Goal: Navigation & Orientation: Find specific page/section

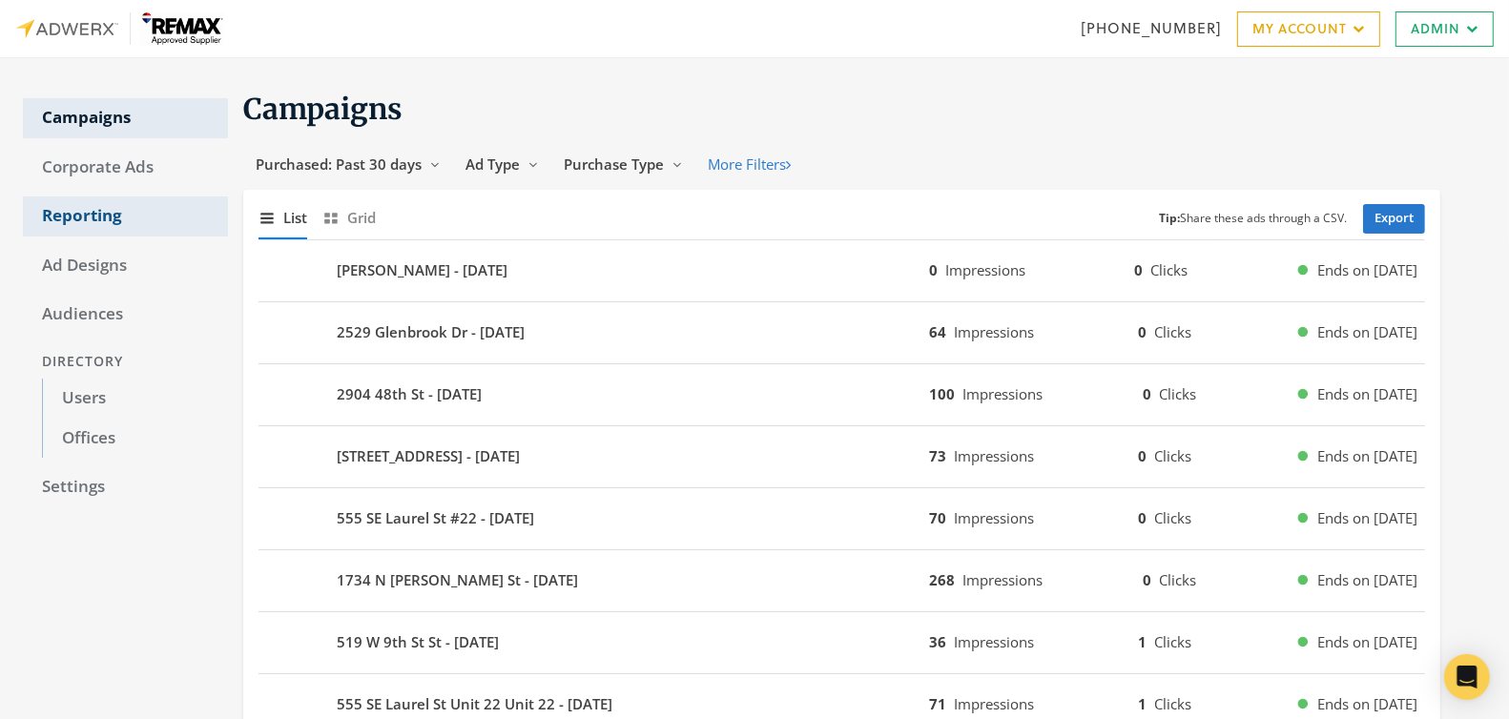
click at [82, 213] on link "Reporting" at bounding box center [125, 216] width 205 height 40
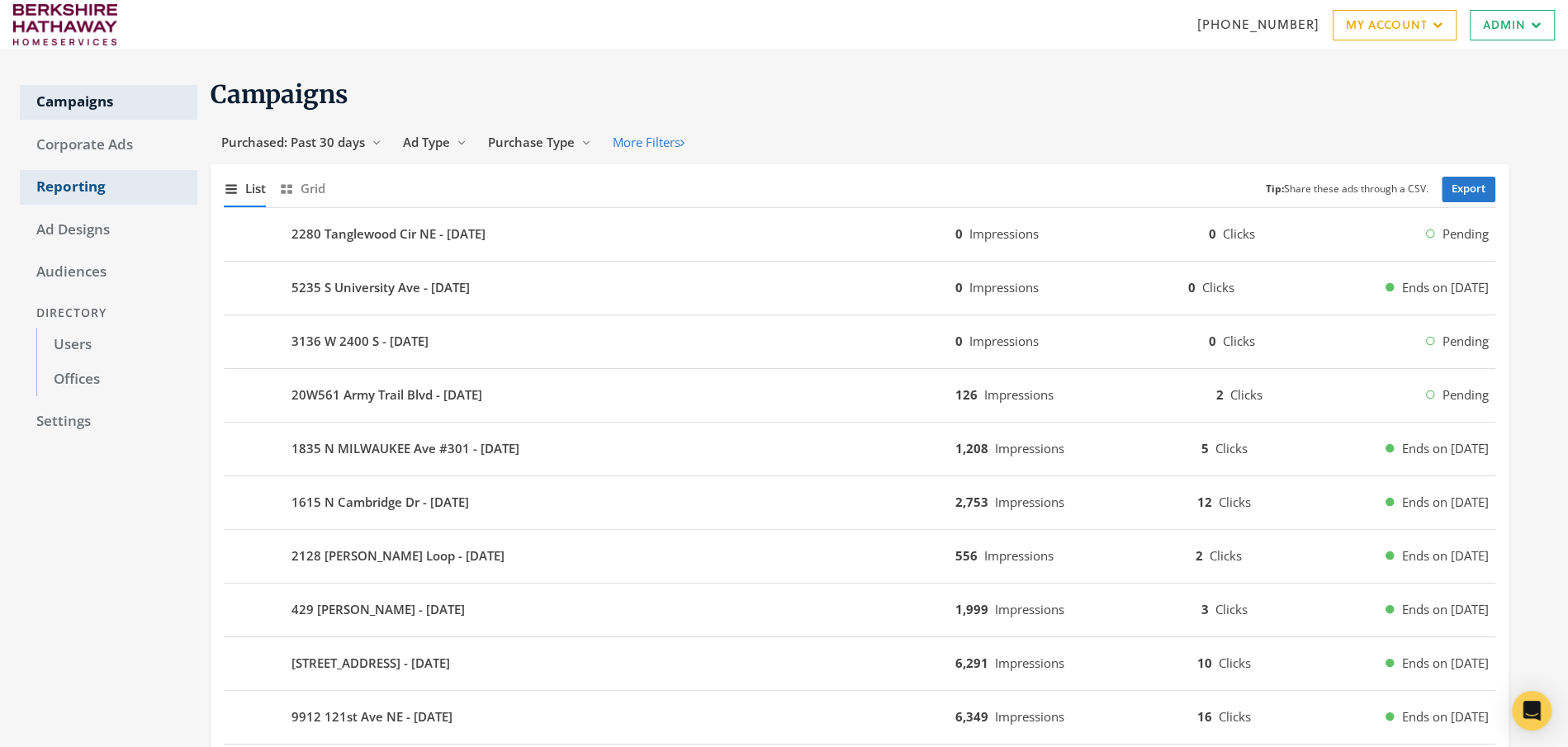
click at [101, 189] on link "Reporting" at bounding box center [108, 187] width 177 height 35
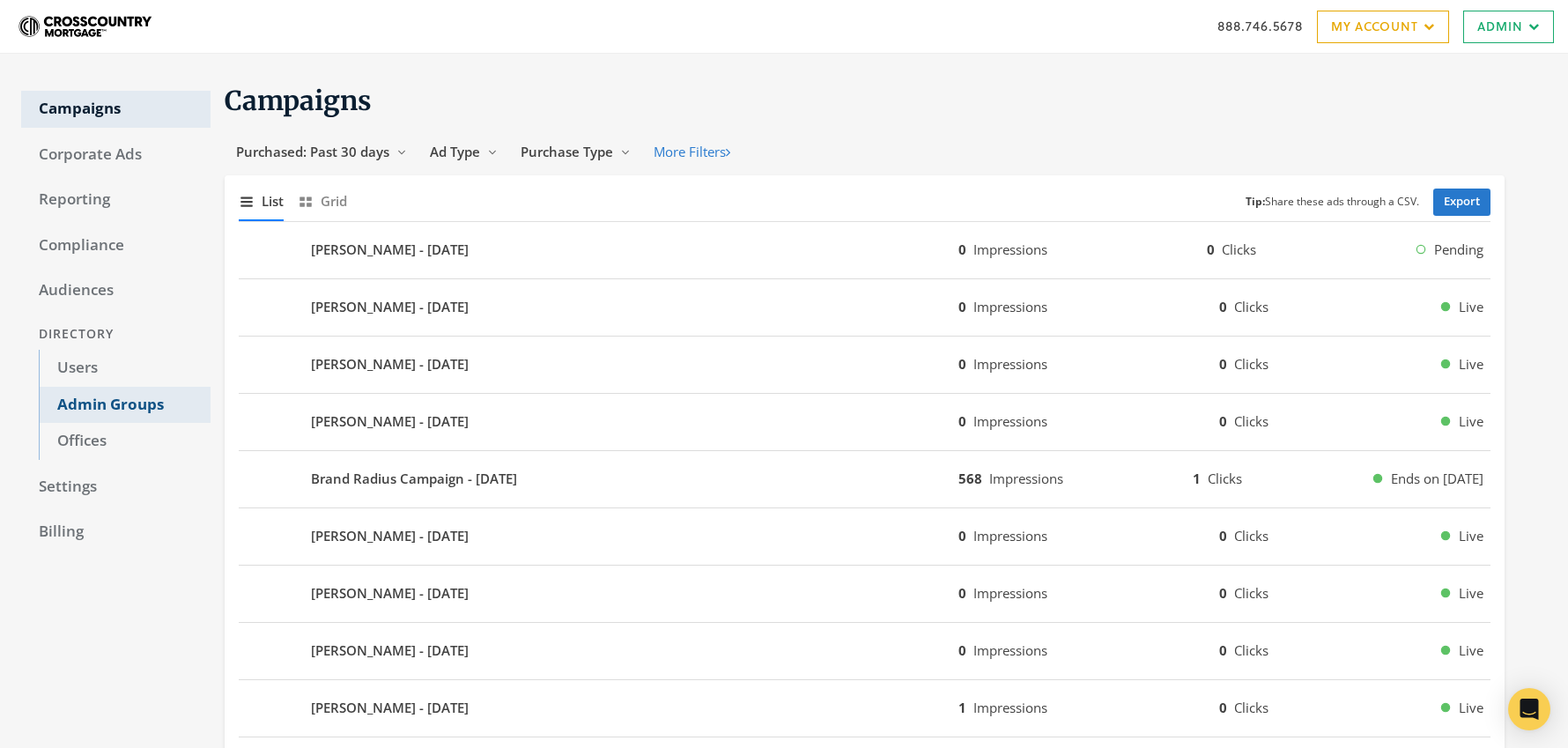
click at [124, 408] on link "Admin Groups" at bounding box center [125, 405] width 172 height 37
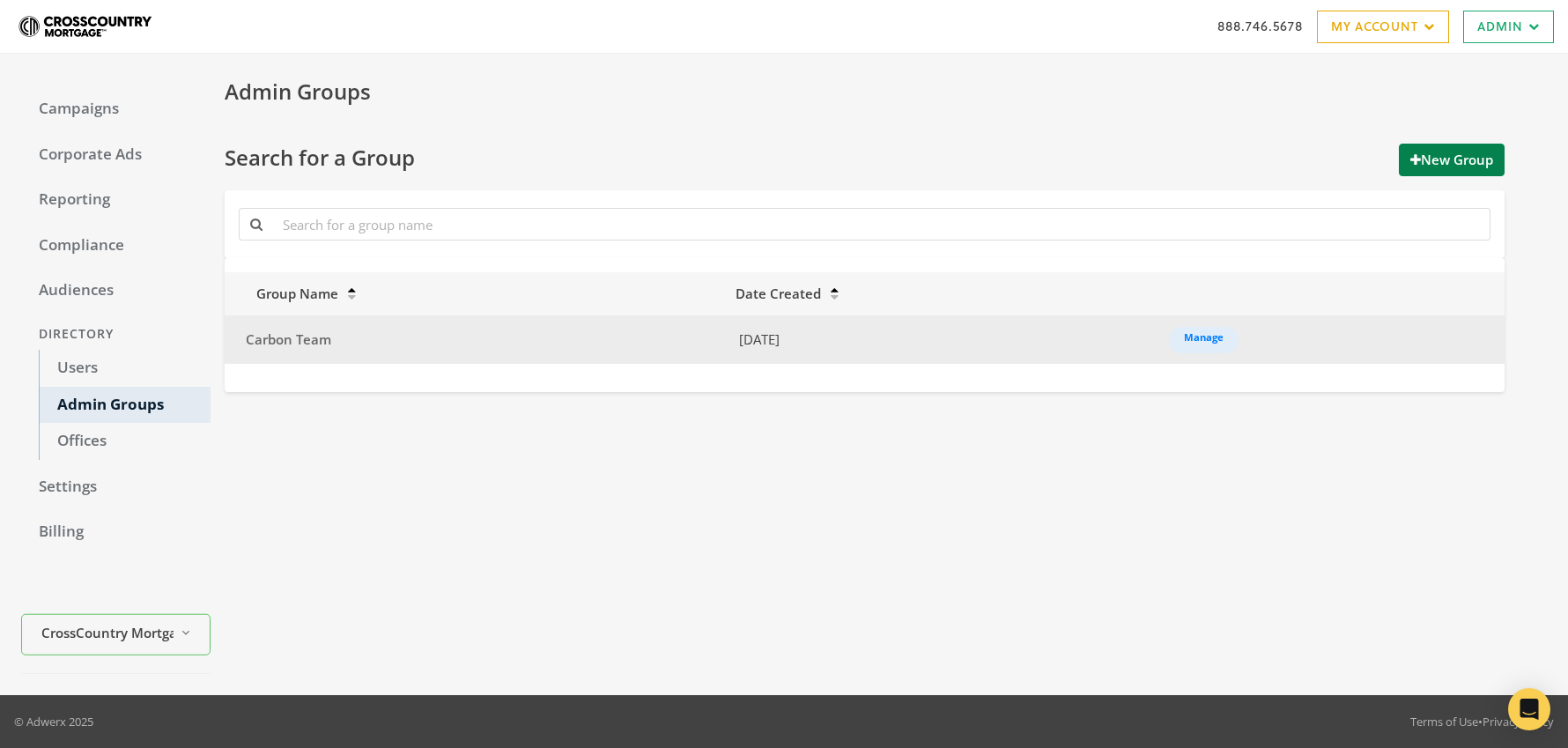
click at [315, 350] on td "Carbon Team" at bounding box center [475, 339] width 501 height 48
click at [311, 338] on span "Carbon Team" at bounding box center [288, 339] width 85 height 18
click at [1198, 338] on link "Manage" at bounding box center [1203, 340] width 69 height 27
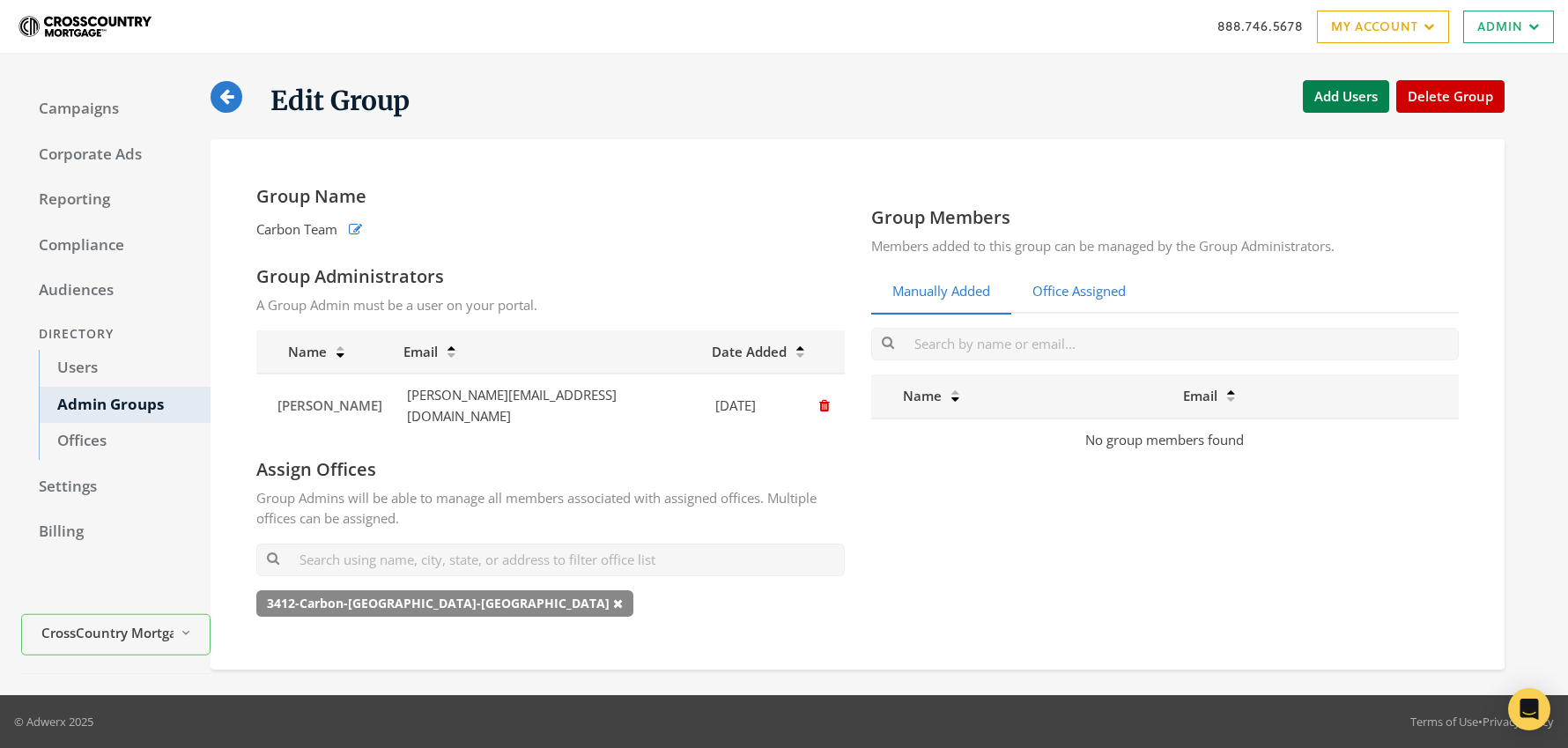
click at [1060, 284] on link "Office Assigned" at bounding box center [1079, 292] width 136 height 43
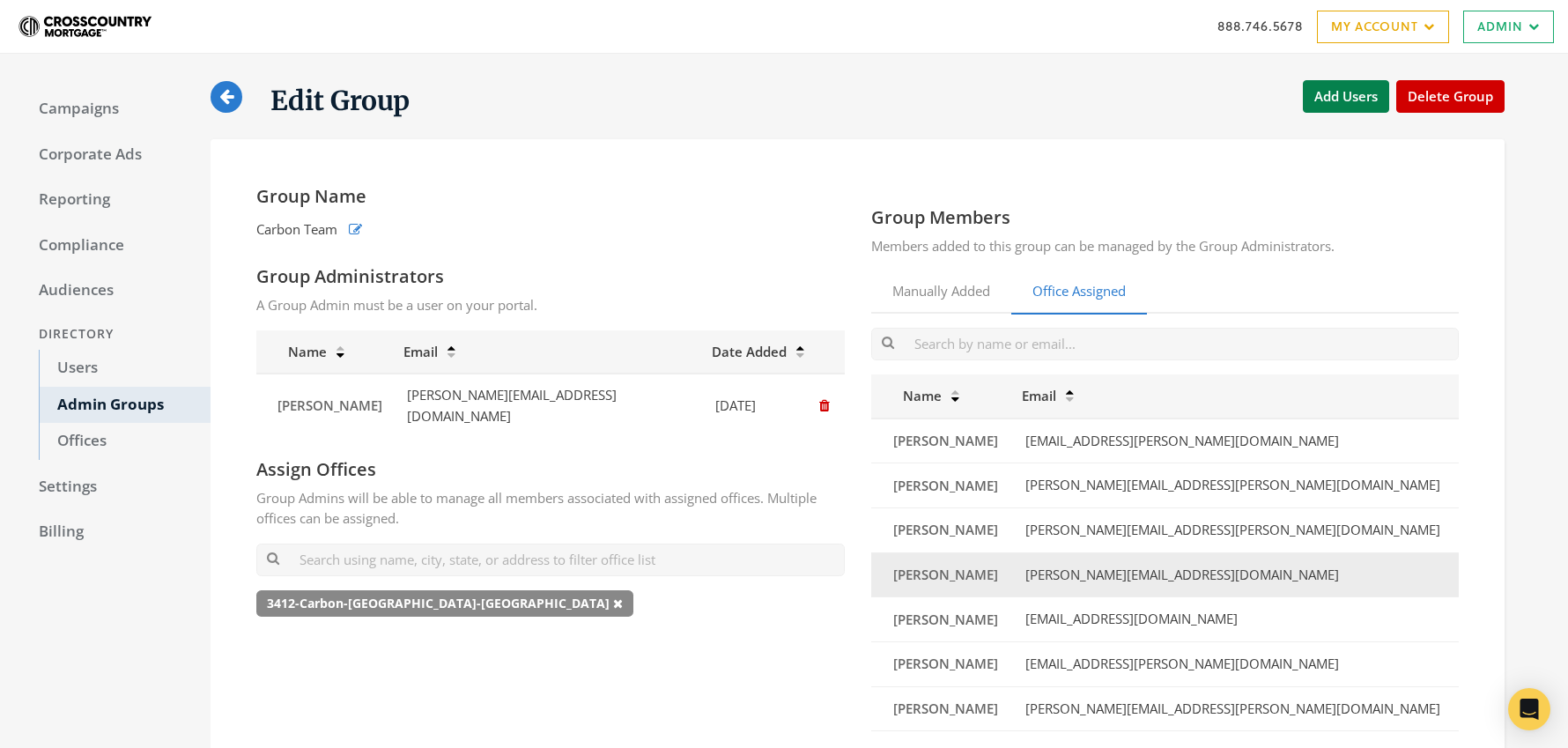
scroll to position [277, 0]
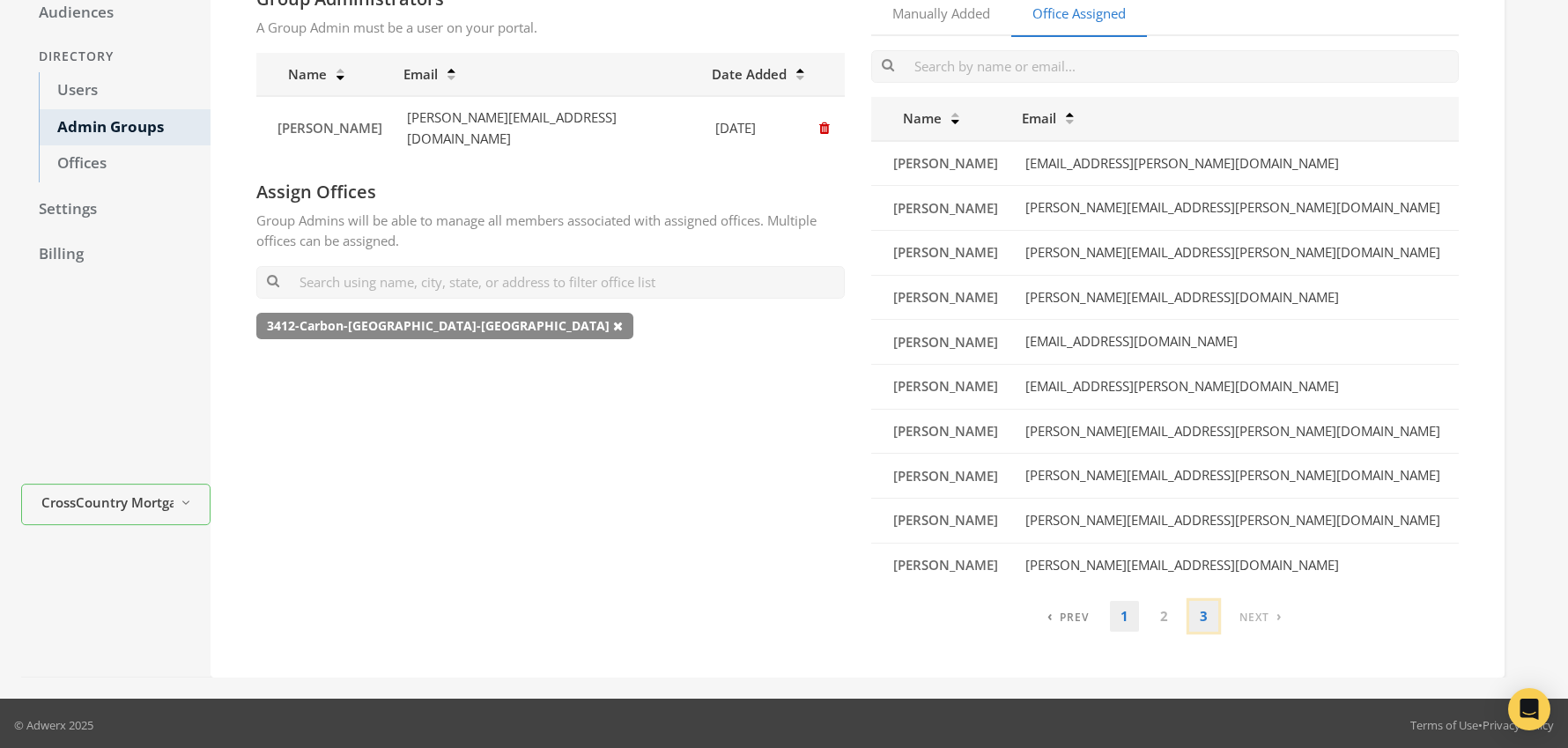
click at [1212, 615] on link "3" at bounding box center [1203, 615] width 29 height 30
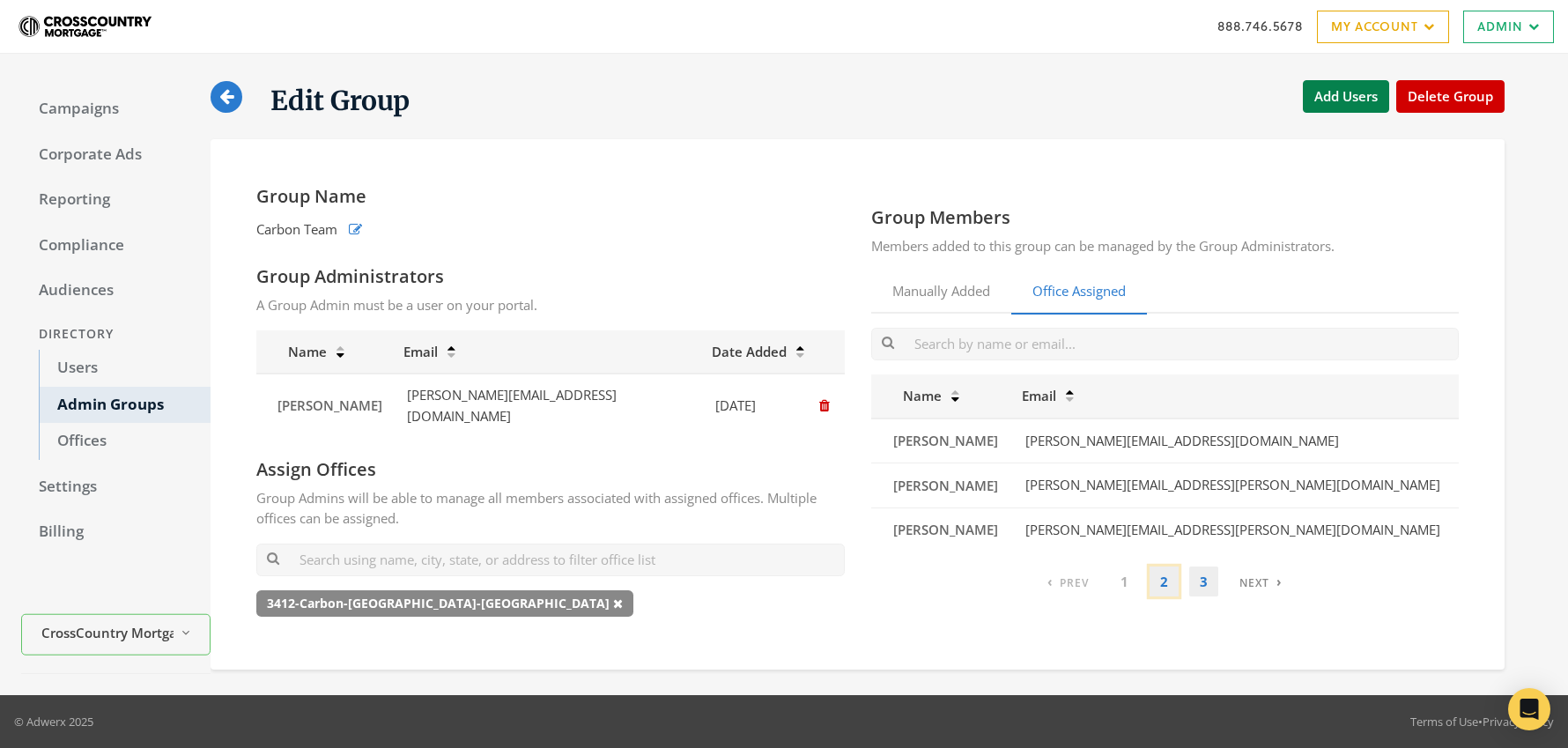
click at [1163, 583] on link "2" at bounding box center [1163, 581] width 29 height 30
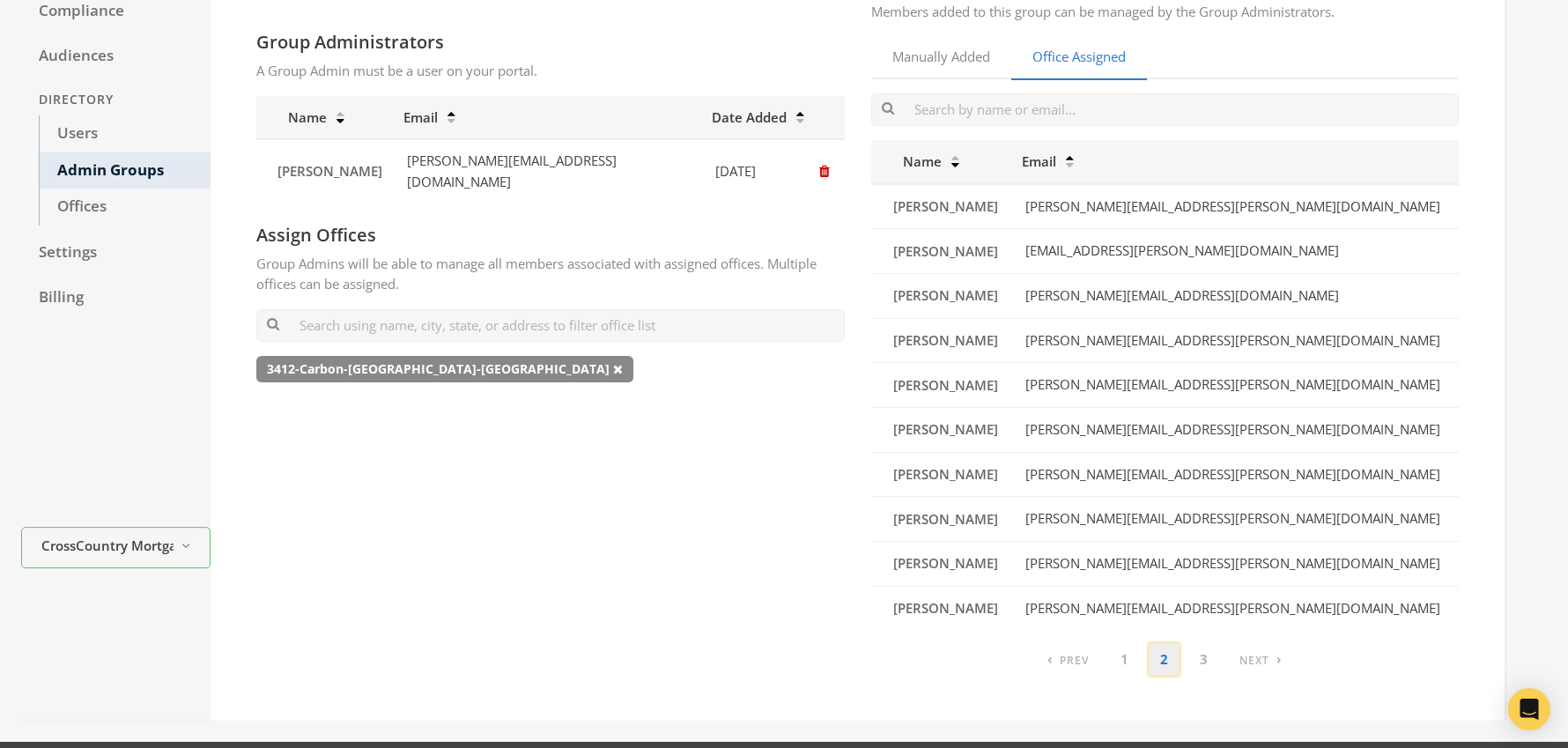
scroll to position [236, 0]
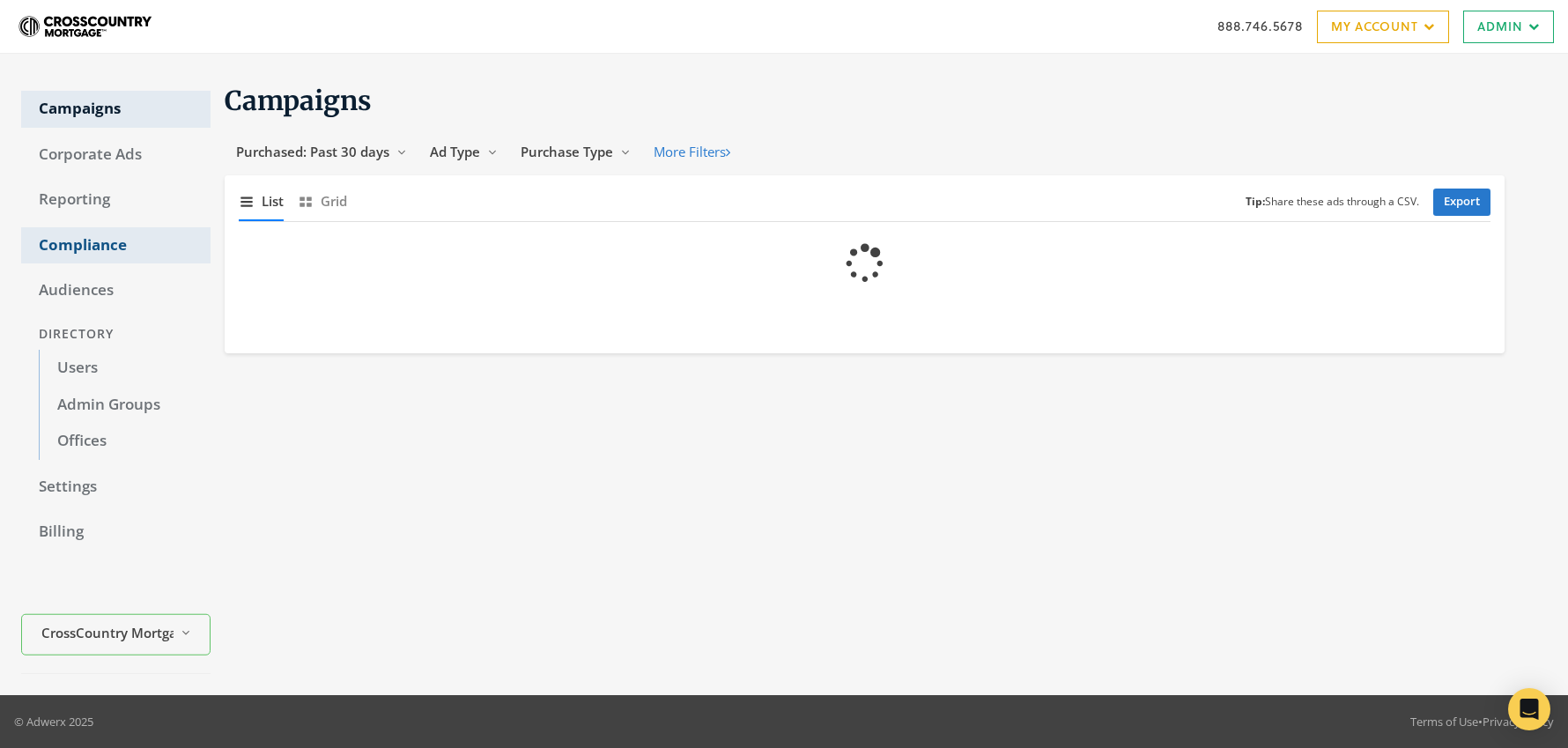
click at [94, 255] on link "Compliance" at bounding box center [115, 246] width 189 height 37
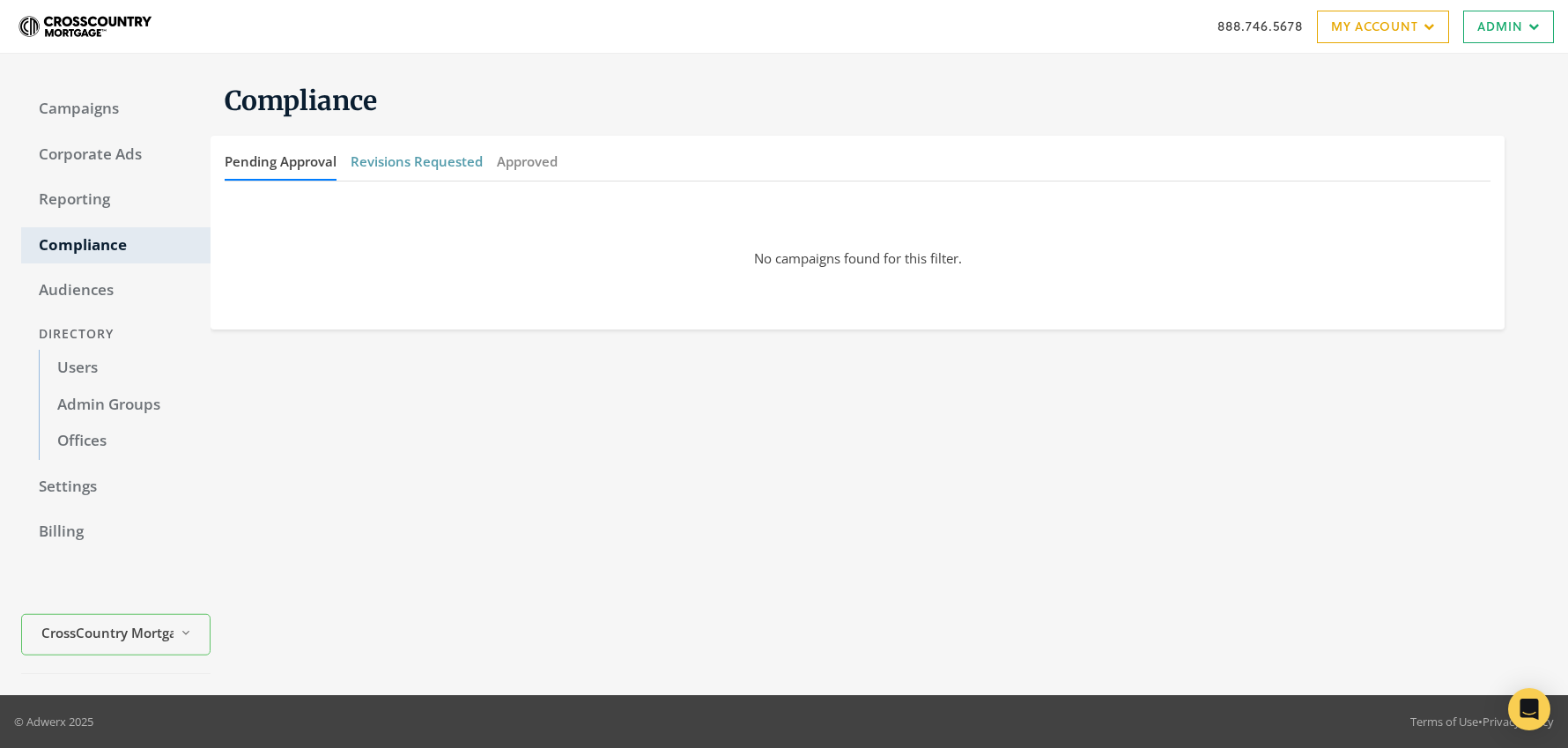
click at [425, 161] on button "Revisions Requested" at bounding box center [417, 161] width 132 height 38
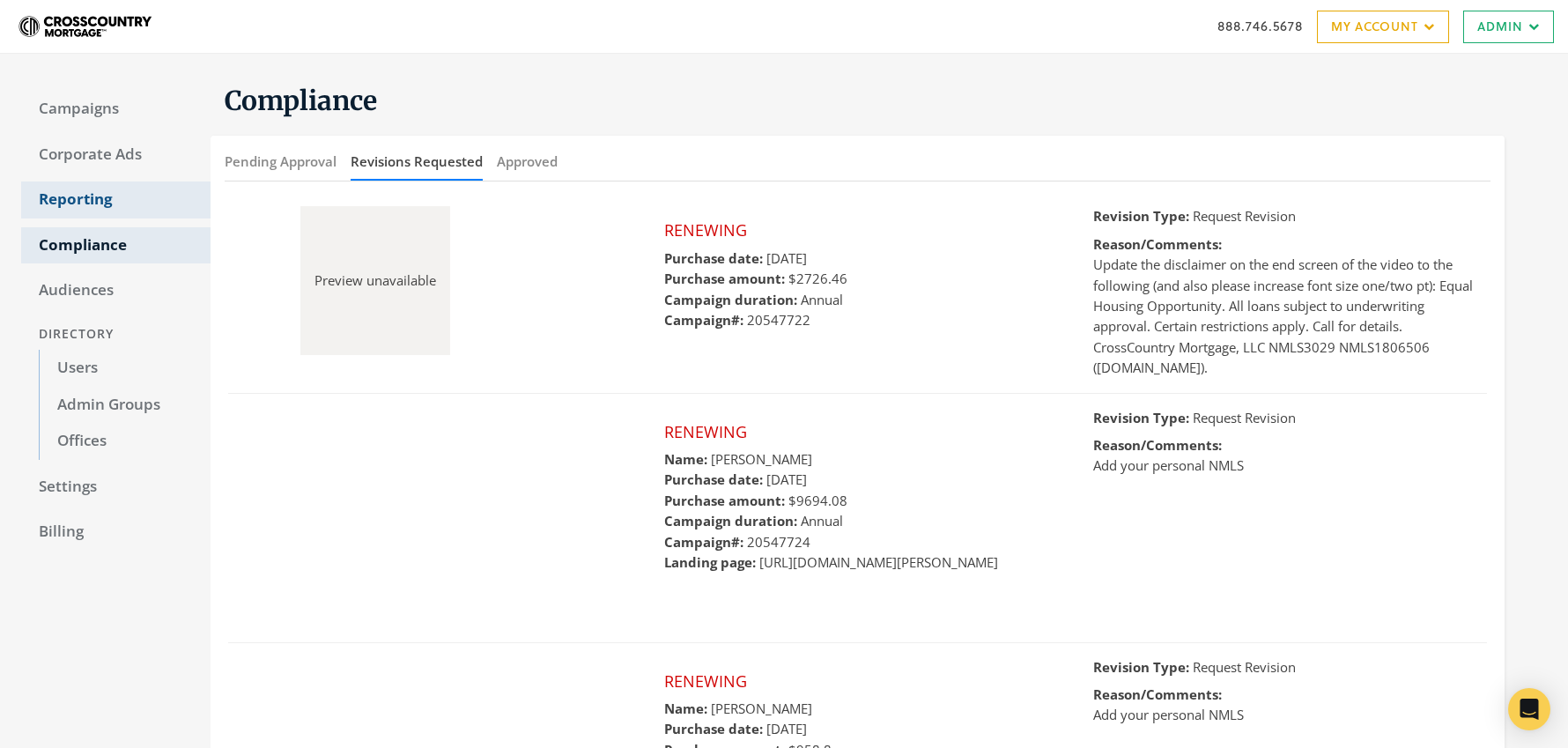
click at [44, 199] on link "Reporting" at bounding box center [115, 199] width 189 height 37
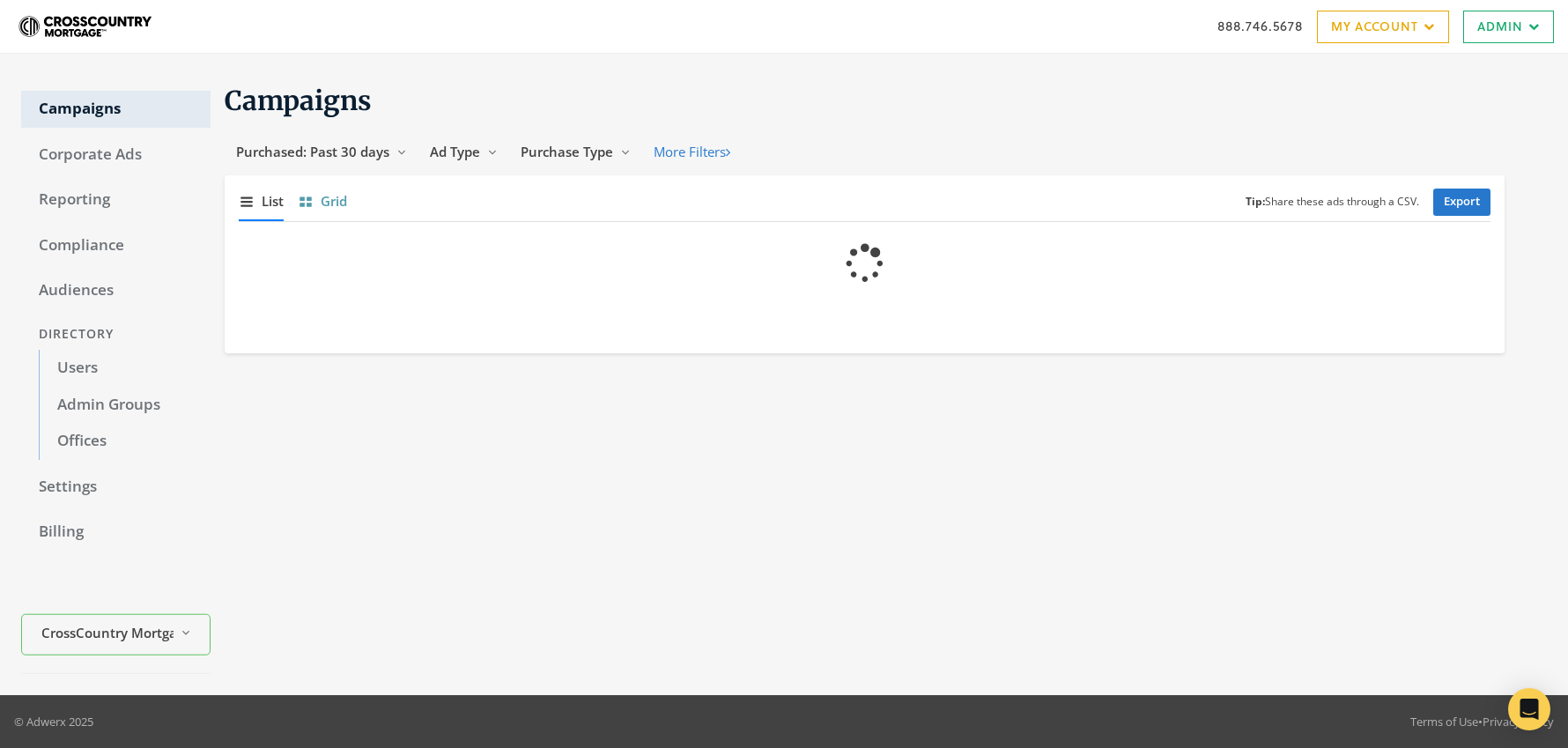
click at [327, 200] on span "Grid" at bounding box center [334, 201] width 27 height 20
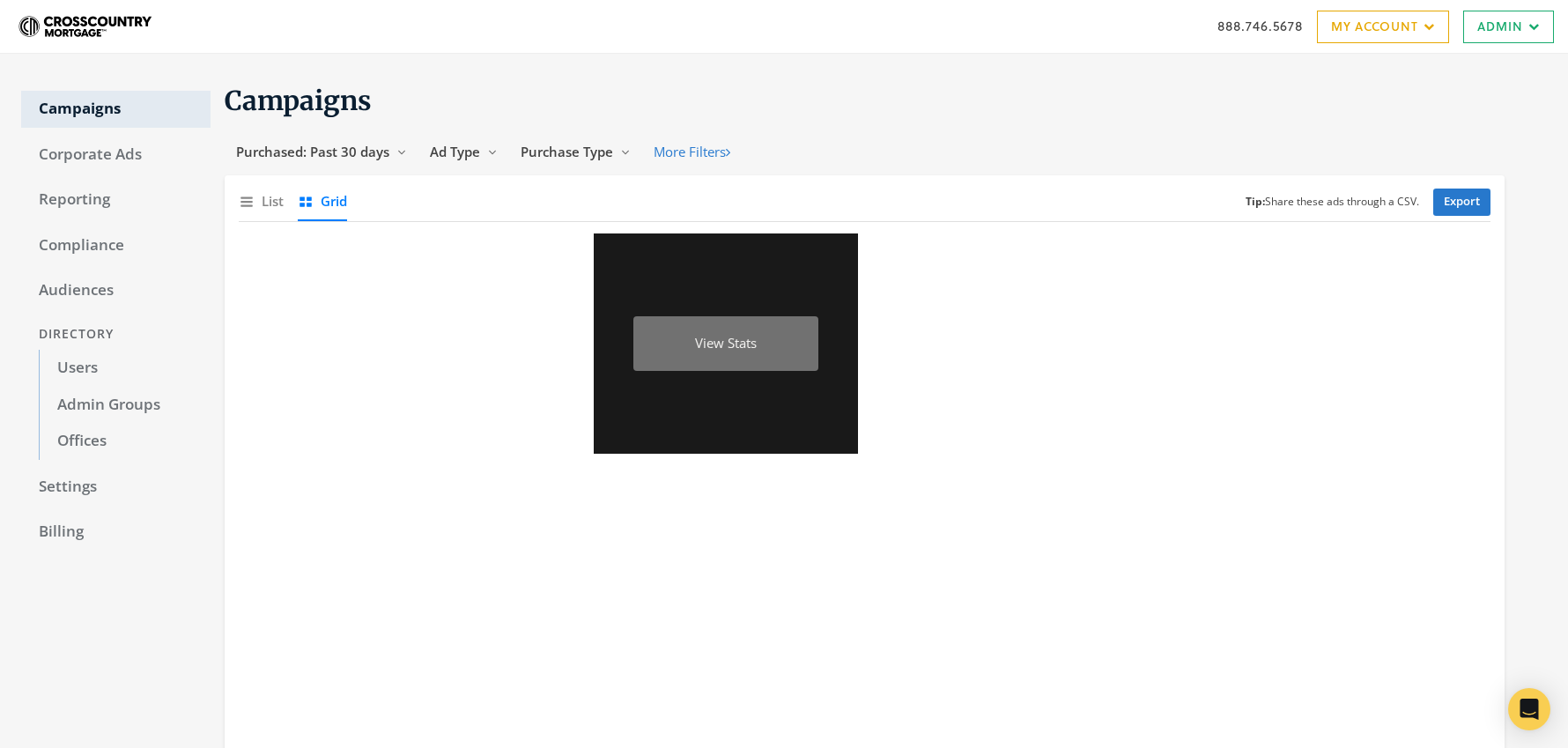
scroll to position [113, 0]
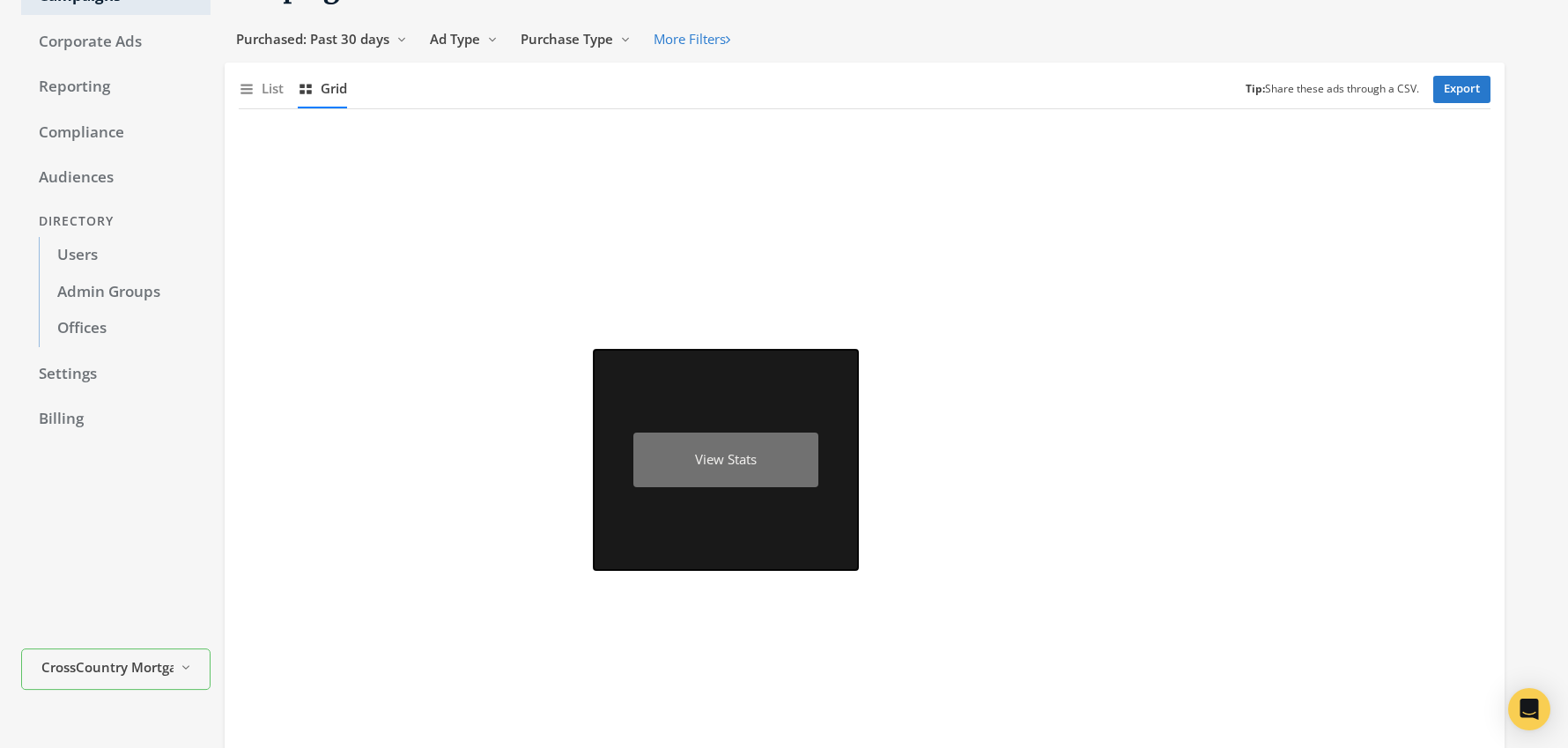
click at [703, 447] on div "View Stats" at bounding box center [726, 460] width 185 height 55
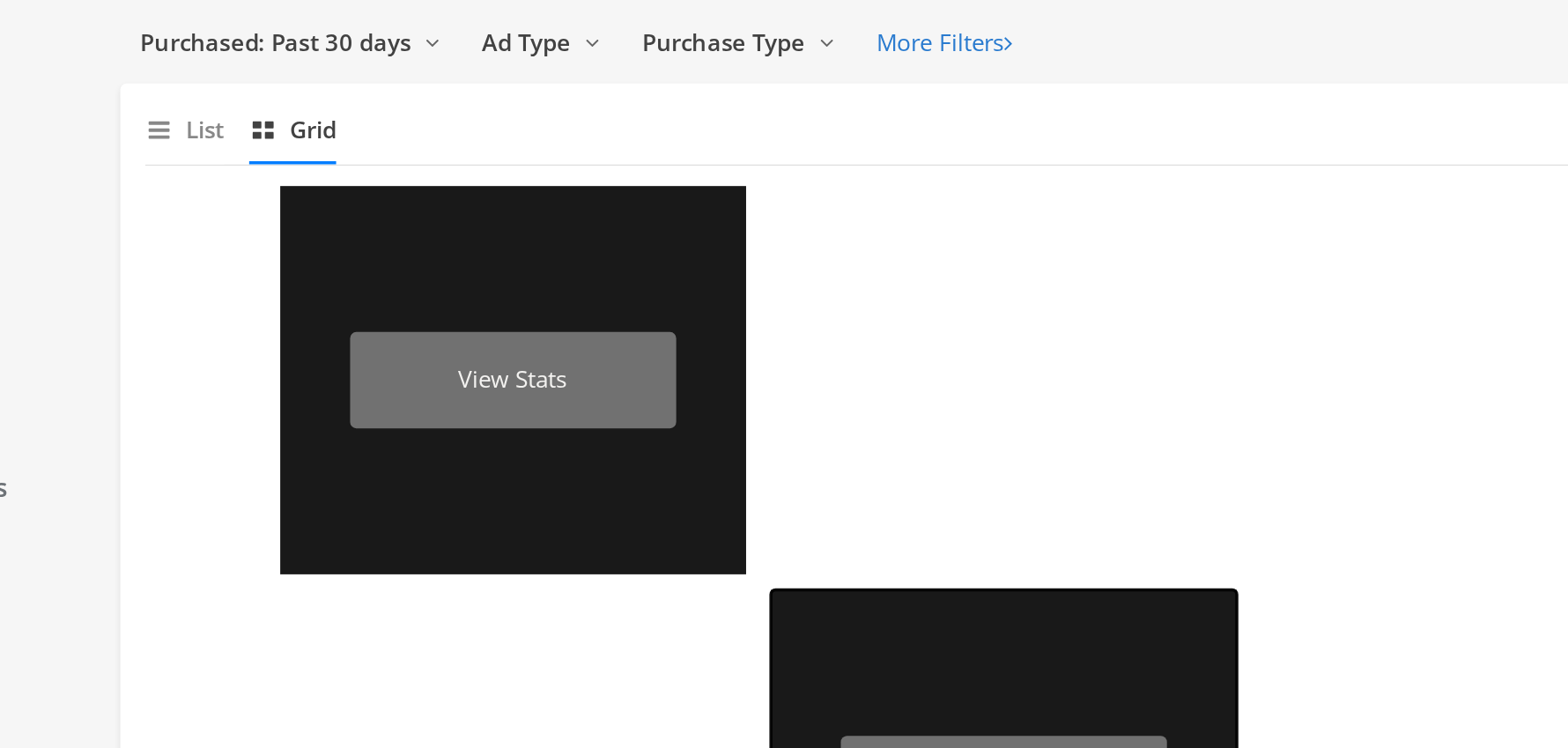
scroll to position [100, 0]
